Goal: Task Accomplishment & Management: Manage account settings

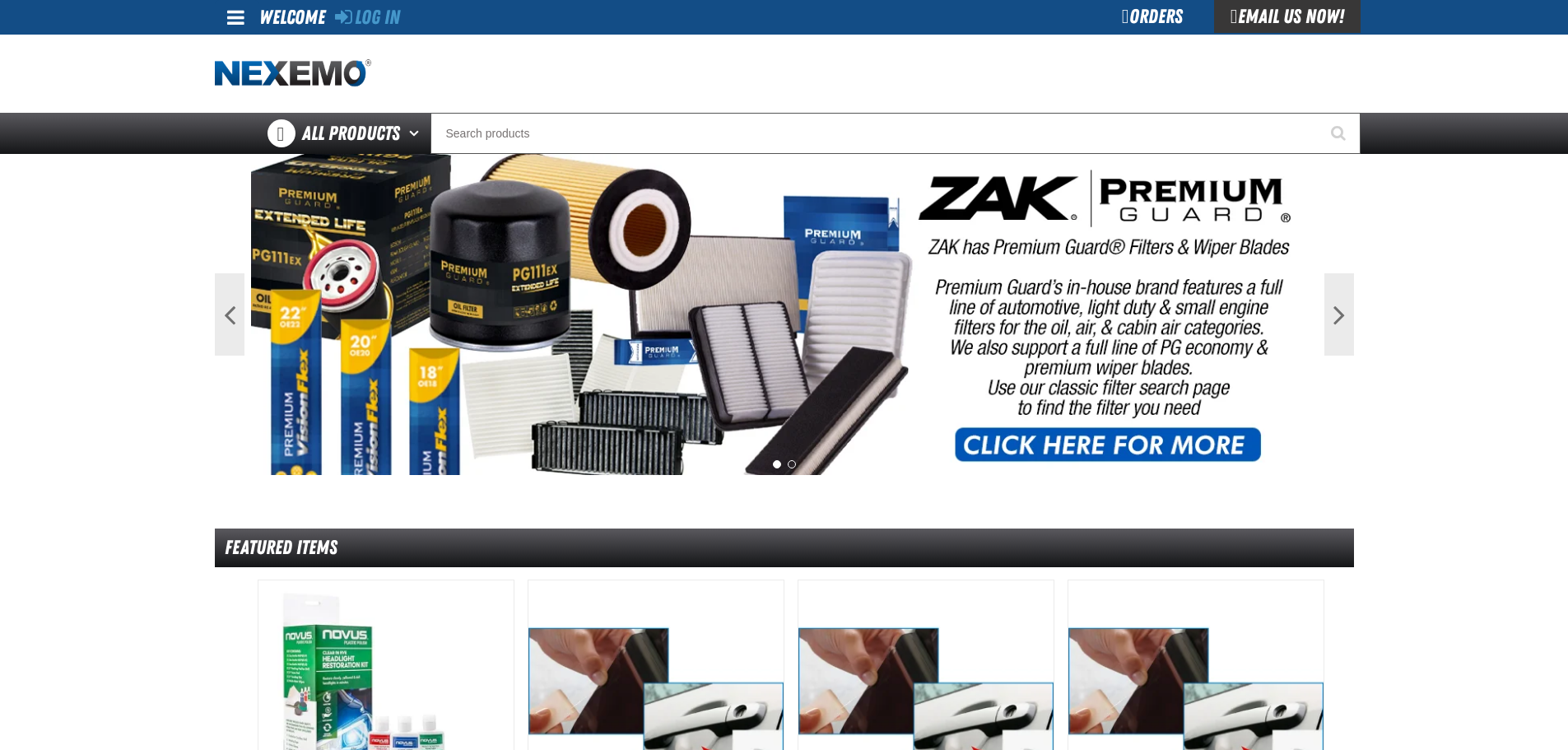
click at [234, 10] on span at bounding box center [235, 17] width 17 height 19
click at [248, 47] on link "Log In Log In" at bounding box center [243, 48] width 44 height 16
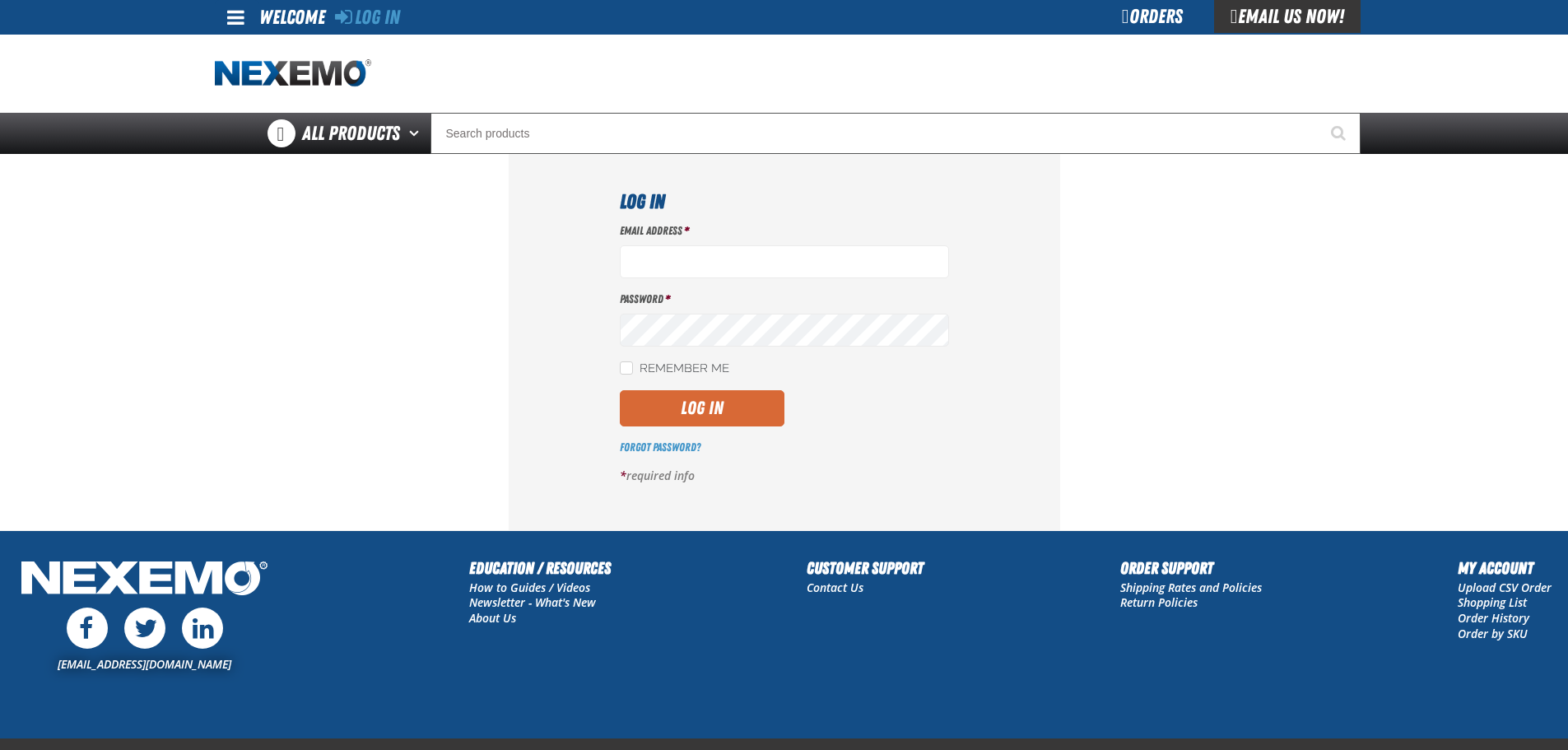
type input "vtoreceptionist@vtaig.com"
click at [646, 404] on button "Log In" at bounding box center [703, 408] width 165 height 36
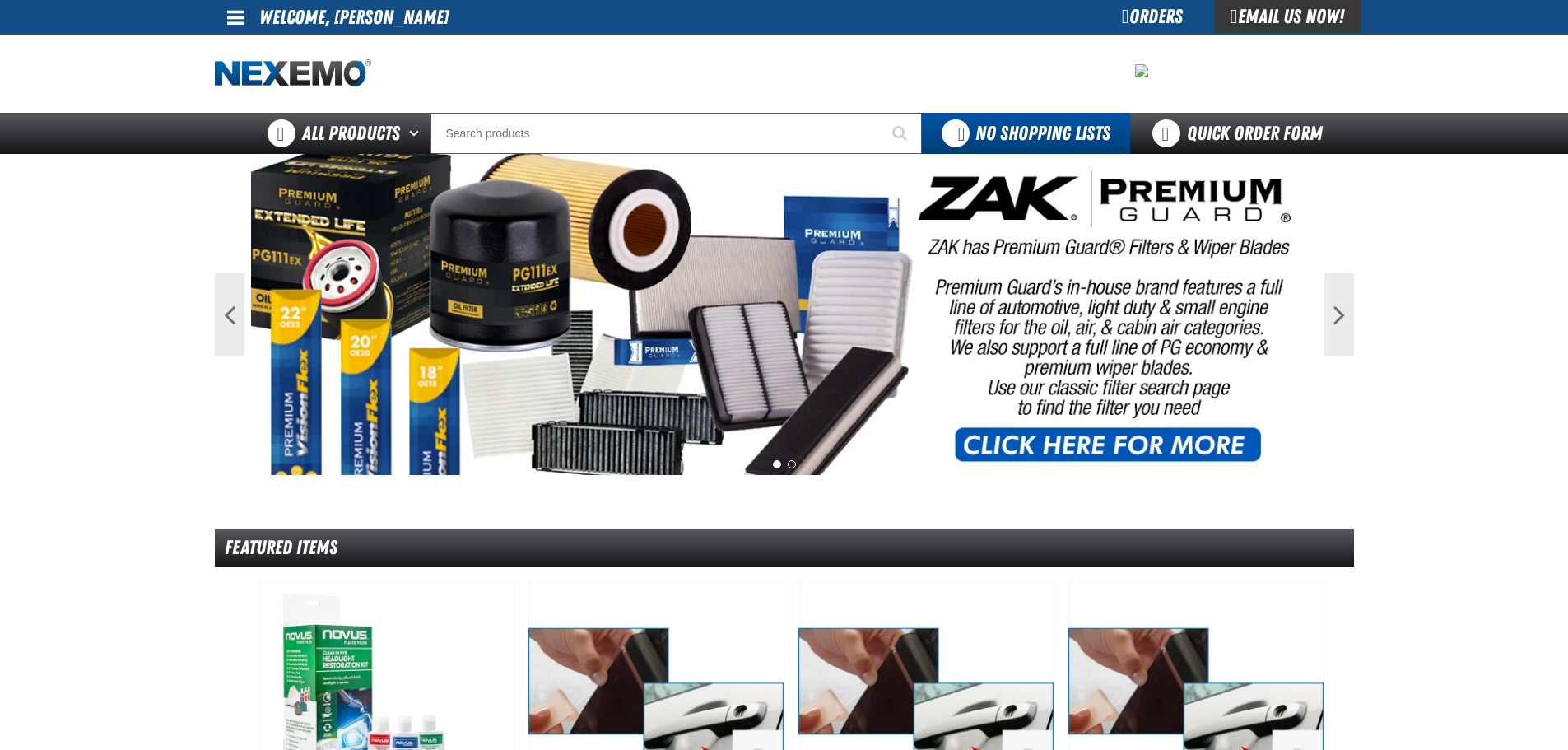
click at [240, 24] on span at bounding box center [235, 17] width 17 height 19
click at [237, 44] on link "My Account My Account" at bounding box center [259, 48] width 74 height 16
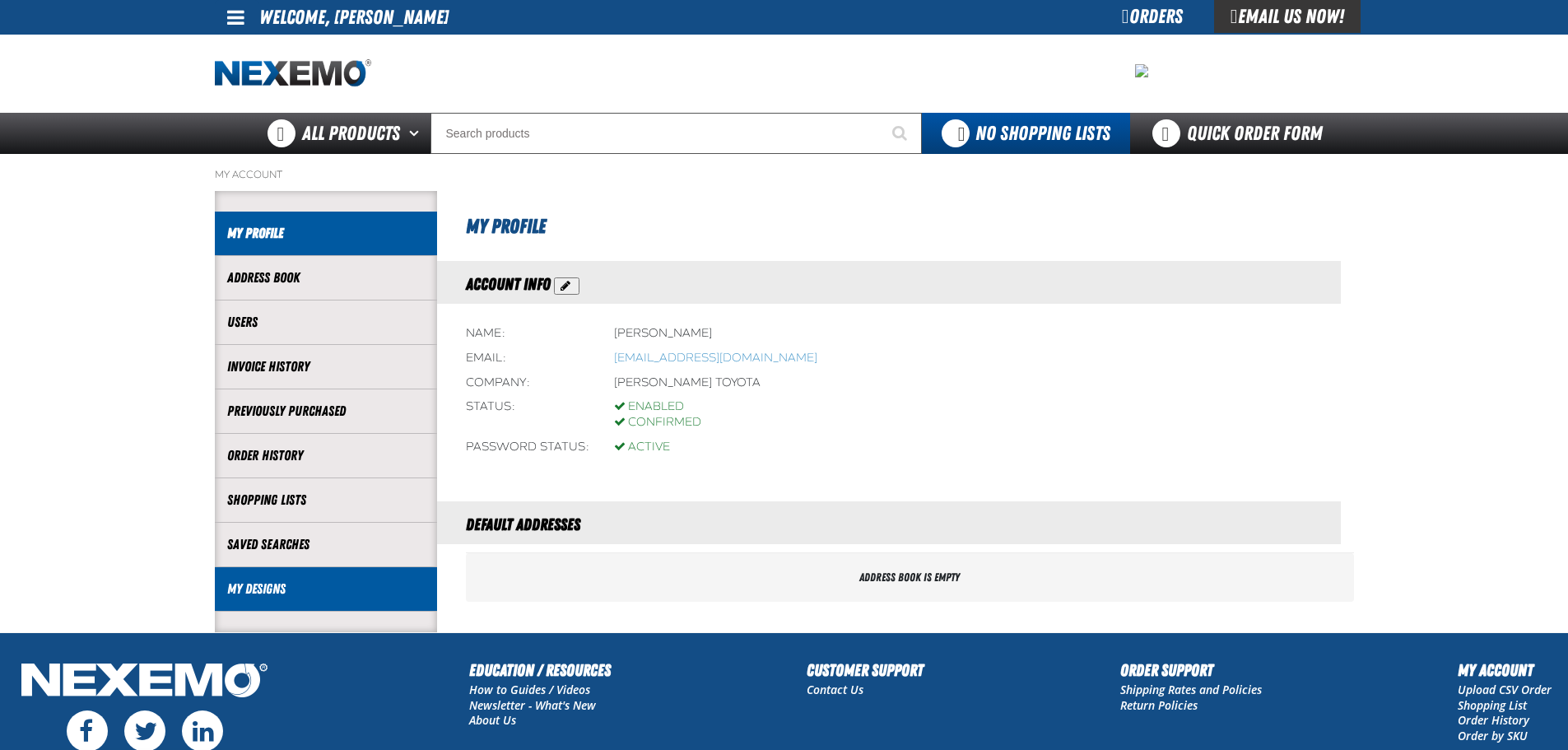
click at [270, 588] on link "My Designs" at bounding box center [326, 589] width 198 height 19
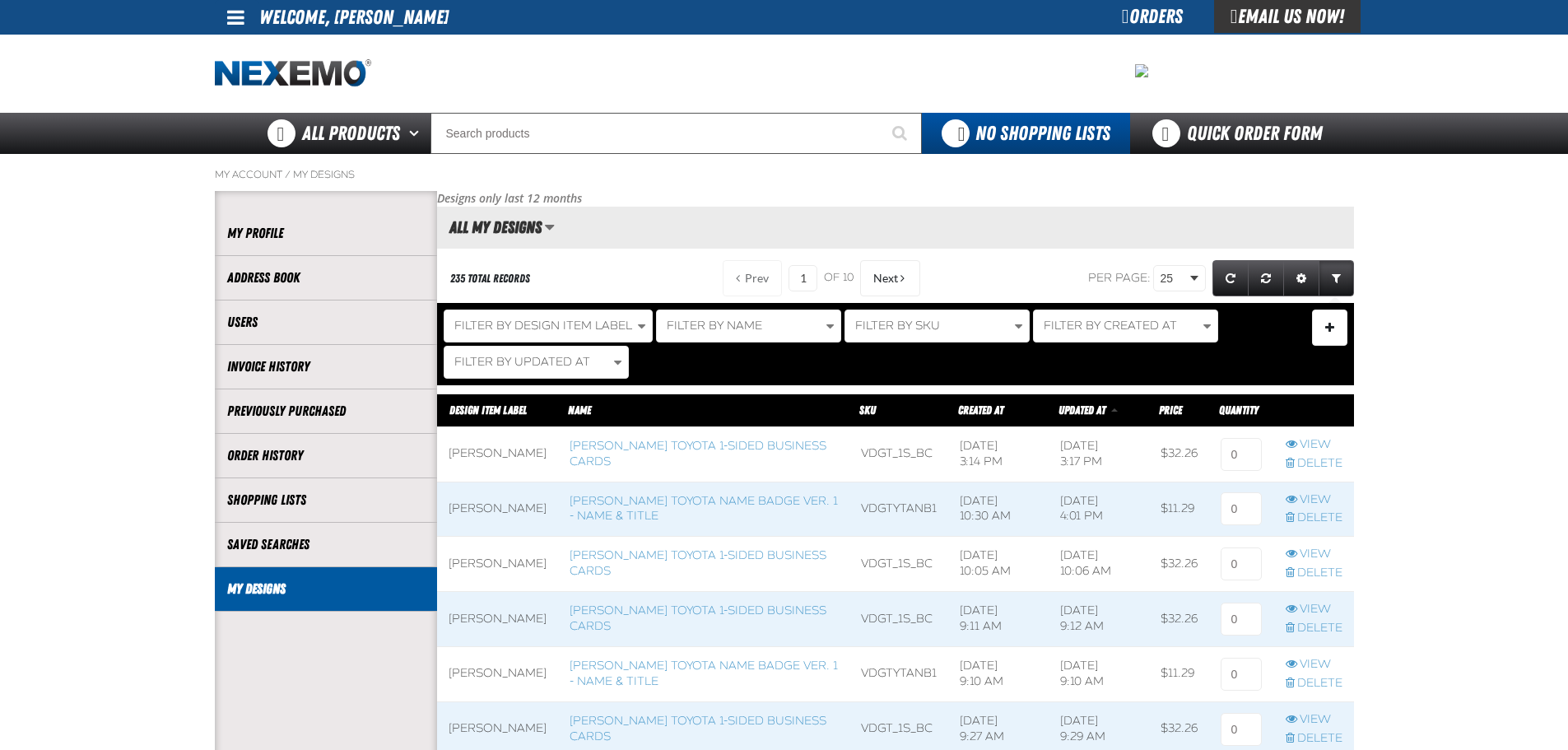
scroll to position [1, 1]
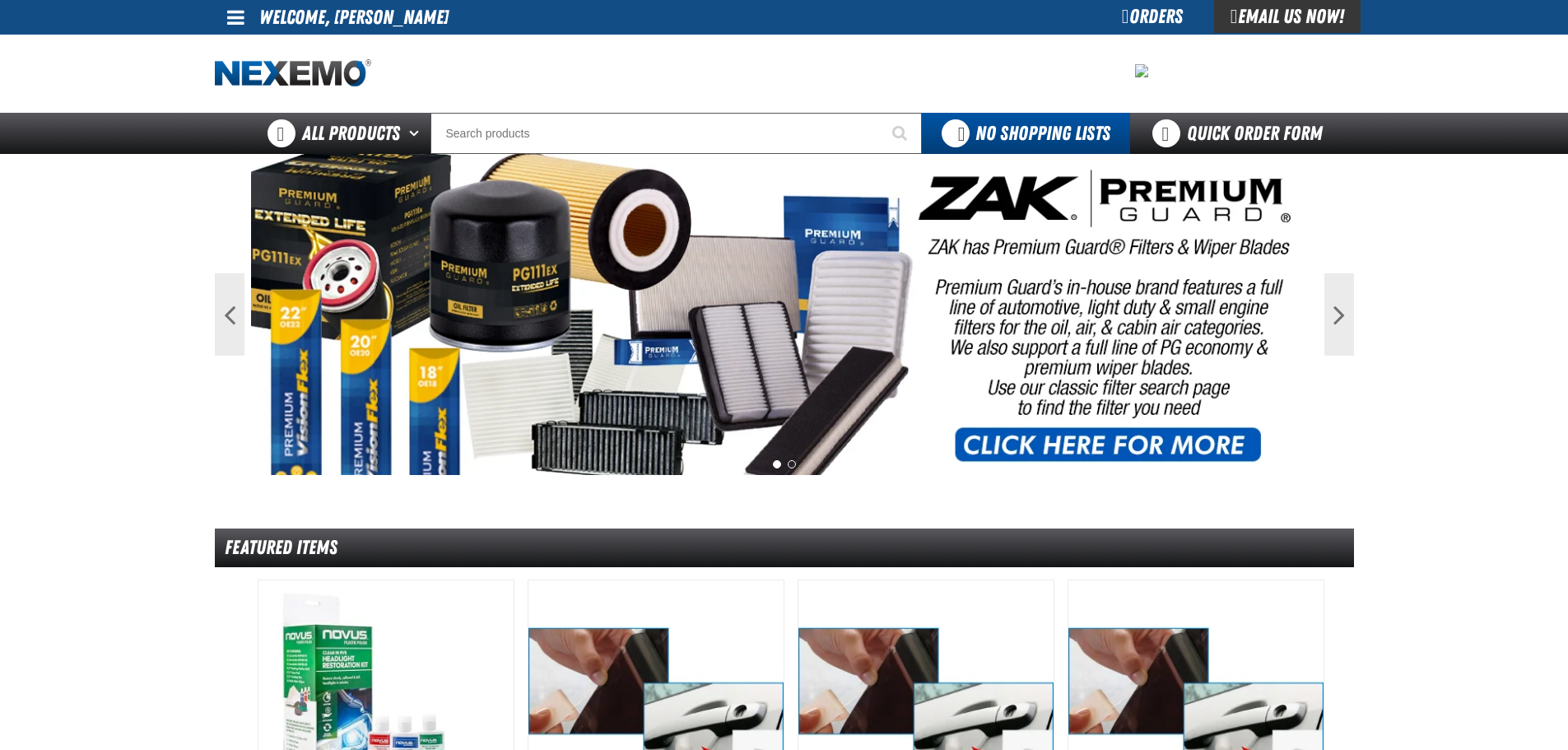
click at [230, 14] on span at bounding box center [235, 17] width 17 height 19
click at [235, 16] on span at bounding box center [235, 17] width 17 height 19
click at [252, 44] on link "My Account My Account" at bounding box center [259, 48] width 74 height 16
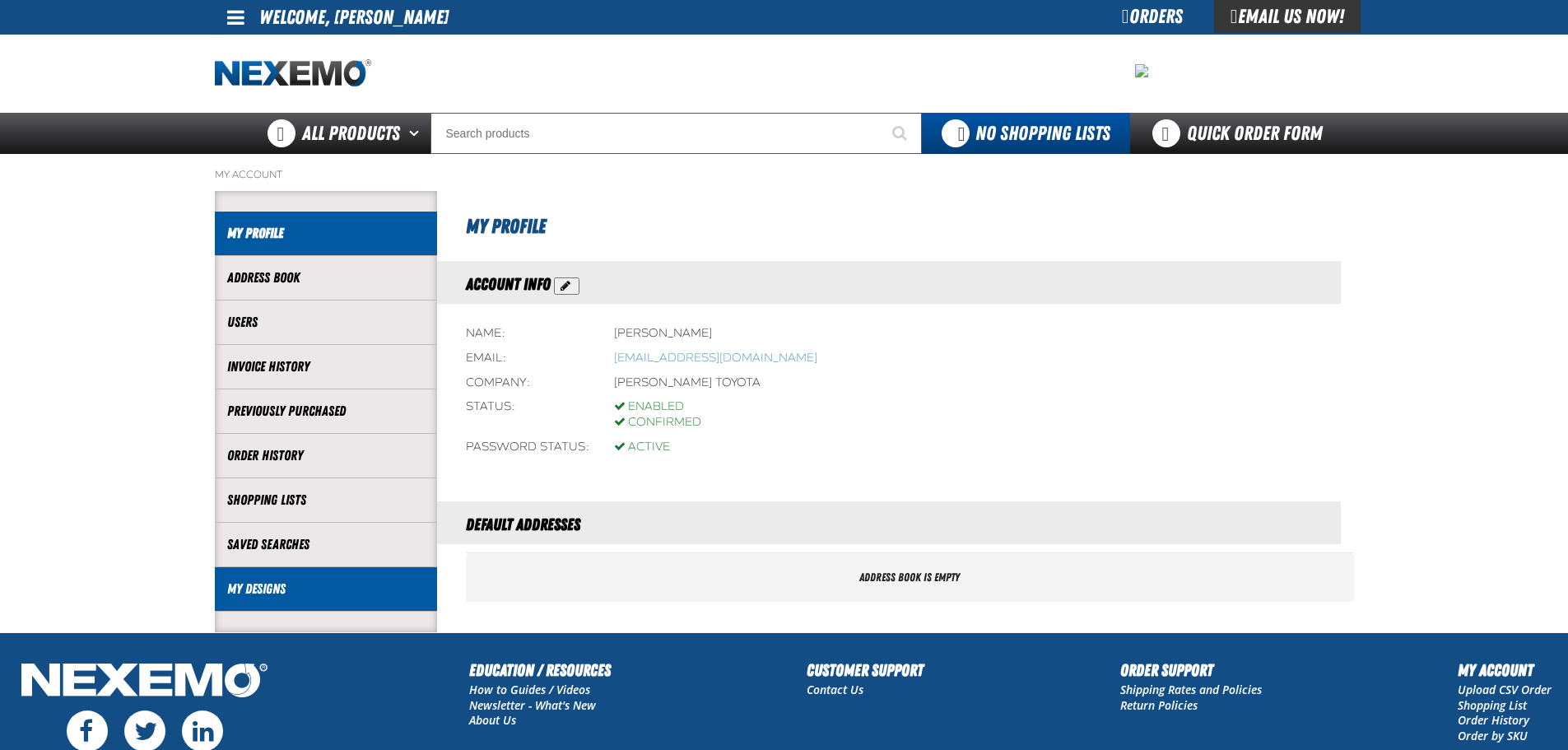
click at [277, 585] on link "My Designs" at bounding box center [326, 589] width 198 height 19
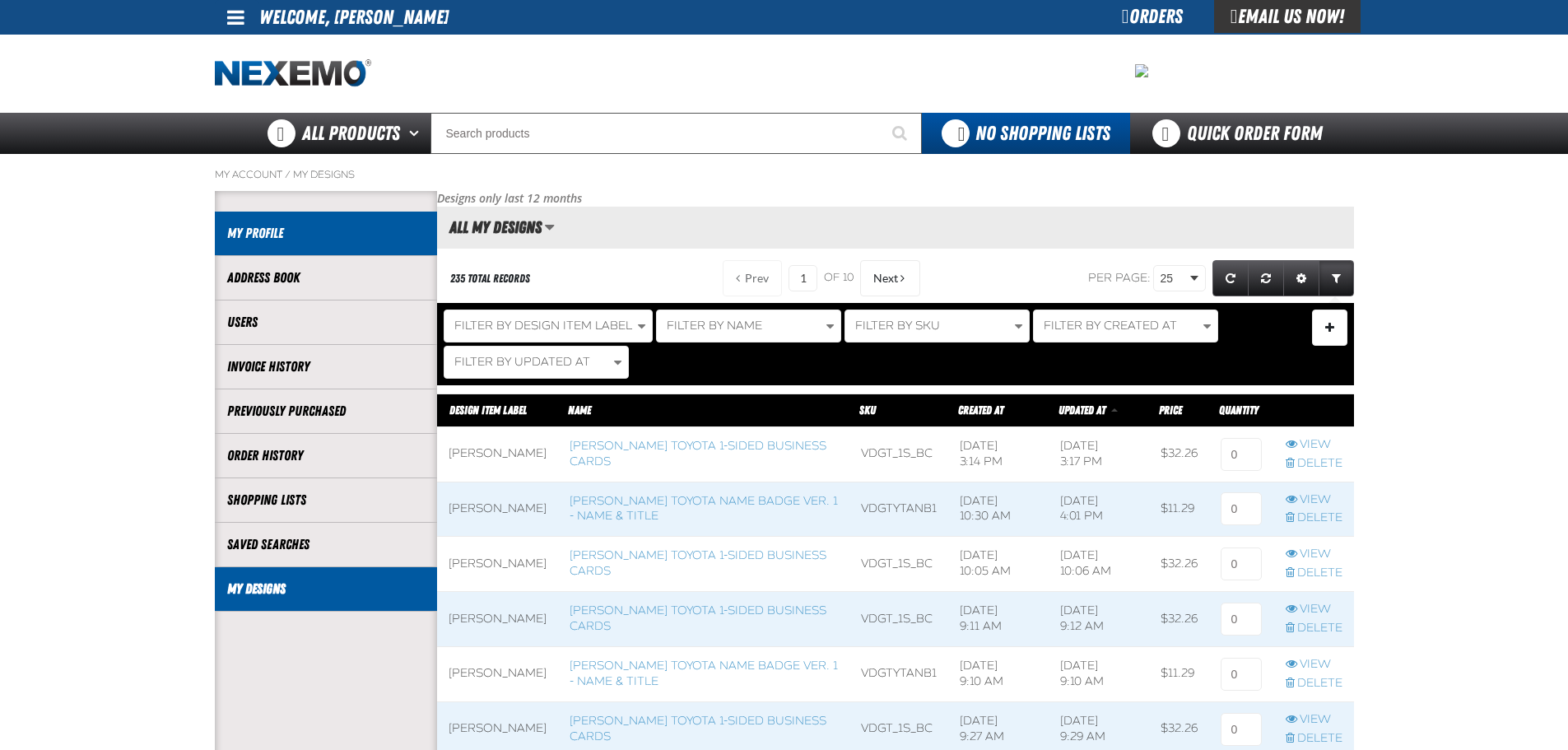
click at [275, 239] on link "My Profile" at bounding box center [326, 234] width 198 height 19
